Goal: Task Accomplishment & Management: Use online tool/utility

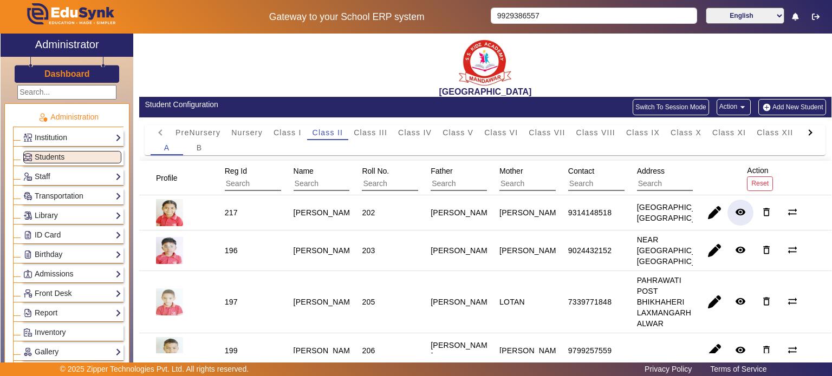
scroll to position [54, 0]
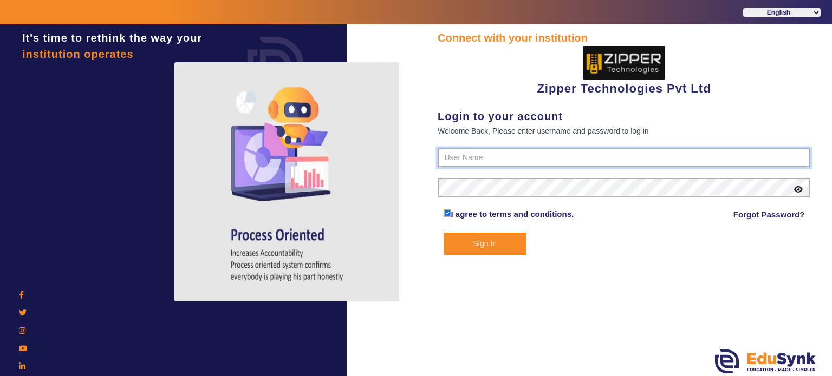
click at [460, 158] on input "text" at bounding box center [624, 157] width 373 height 19
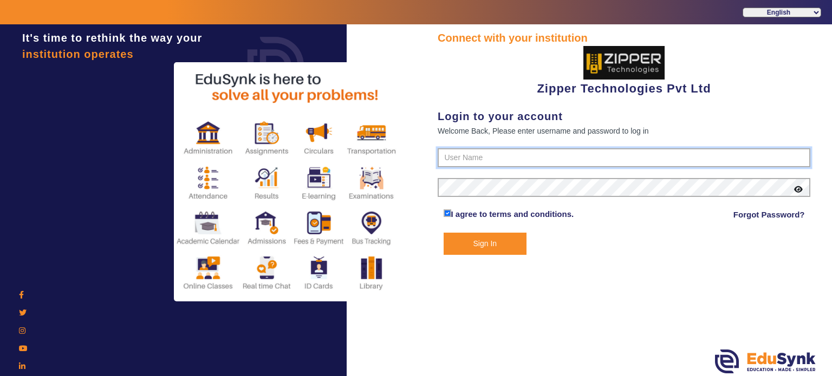
type input "1008790000"
click at [444, 233] on button "Sign In" at bounding box center [485, 244] width 83 height 22
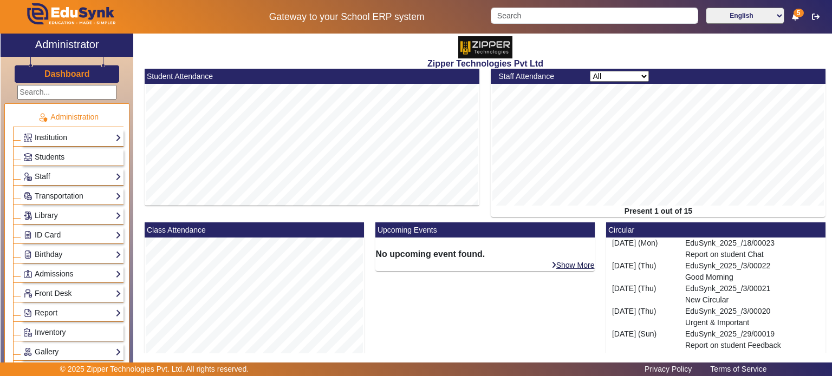
click at [70, 136] on link "Institution" at bounding box center [72, 138] width 98 height 12
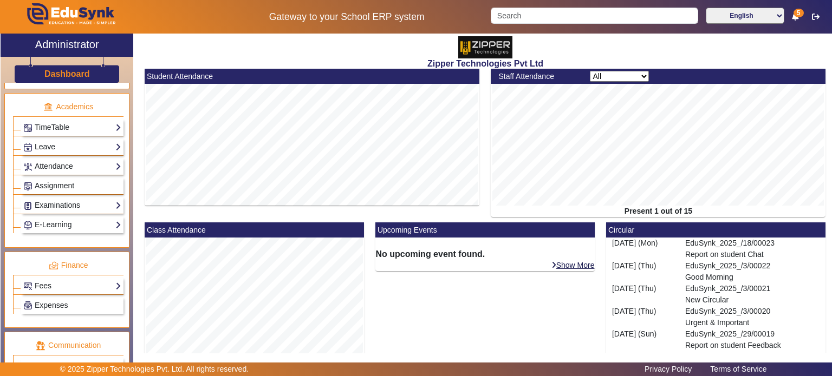
scroll to position [459, 0]
click at [83, 199] on link "Examinations" at bounding box center [72, 205] width 98 height 12
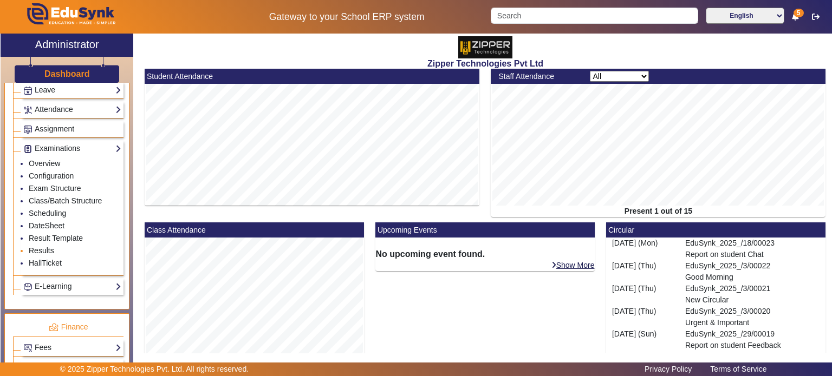
click at [47, 246] on link "Results" at bounding box center [41, 250] width 25 height 9
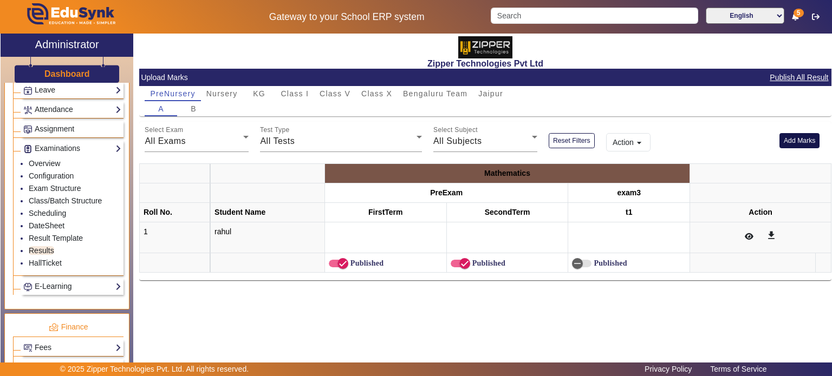
click at [799, 138] on button "Add Marks" at bounding box center [799, 140] width 41 height 15
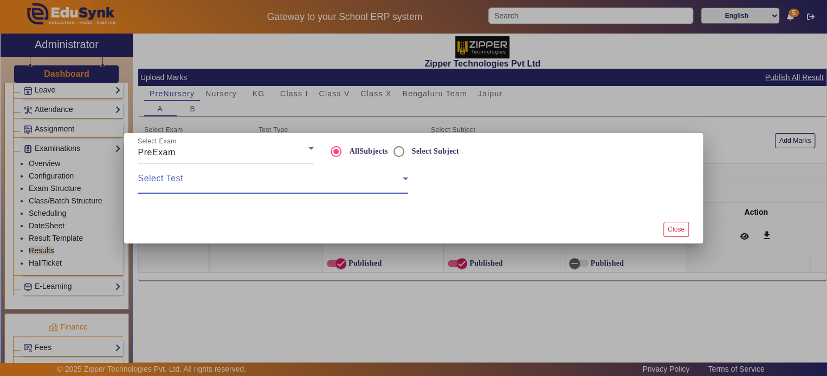
click at [253, 177] on span at bounding box center [270, 183] width 264 height 13
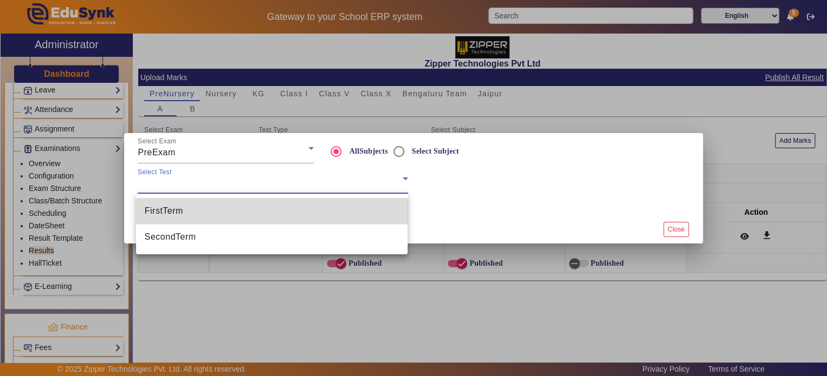
click at [248, 207] on mat-option "FirstTerm" at bounding box center [272, 211] width 272 height 26
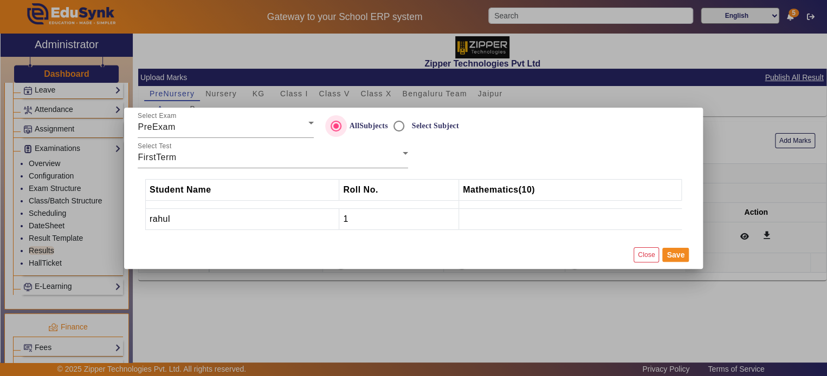
click at [383, 133] on div "AllSubjects" at bounding box center [356, 126] width 62 height 22
click at [399, 125] on input "Select Subject" at bounding box center [399, 126] width 22 height 22
radio input "true"
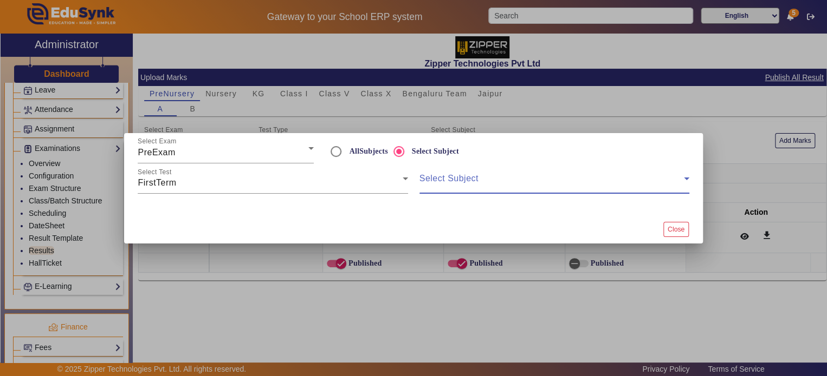
click at [443, 187] on span at bounding box center [551, 183] width 264 height 13
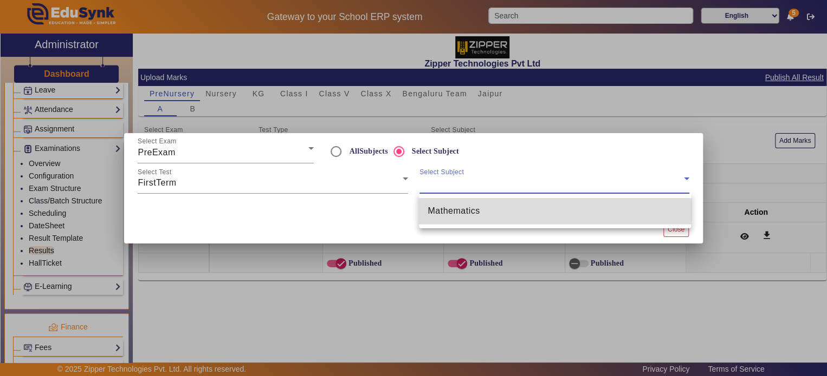
click at [445, 209] on span "Mathematics" at bounding box center [453, 211] width 52 height 13
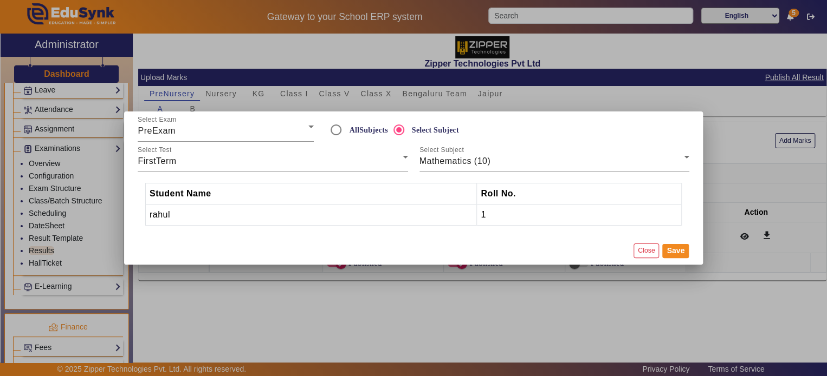
click at [498, 218] on td "1" at bounding box center [579, 215] width 205 height 21
click at [640, 256] on button "Close" at bounding box center [645, 251] width 25 height 15
